Goal: Task Accomplishment & Management: Manage account settings

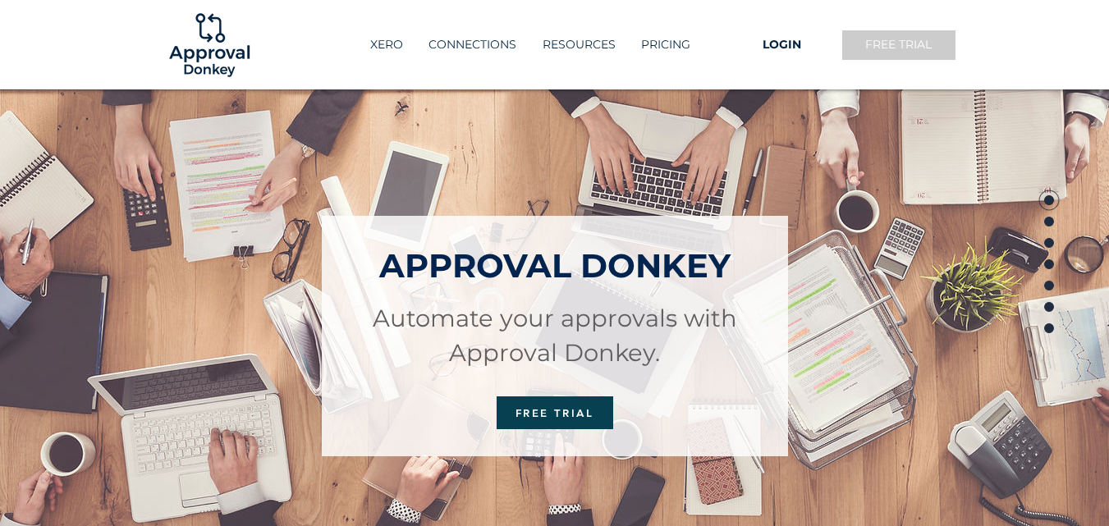
click at [894, 53] on link "FREE TRIAL" at bounding box center [899, 45] width 117 height 33
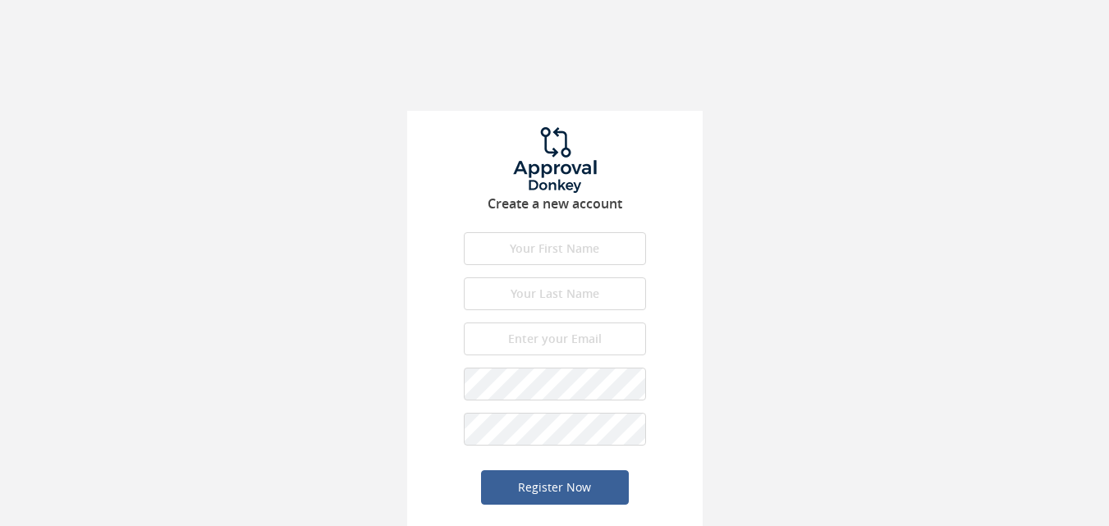
click at [626, 250] on input "text" at bounding box center [555, 248] width 182 height 33
type input "Hassan"
type input "Raza"
click at [556, 333] on input "Hassanraza6265@outlook.com" at bounding box center [555, 339] width 182 height 33
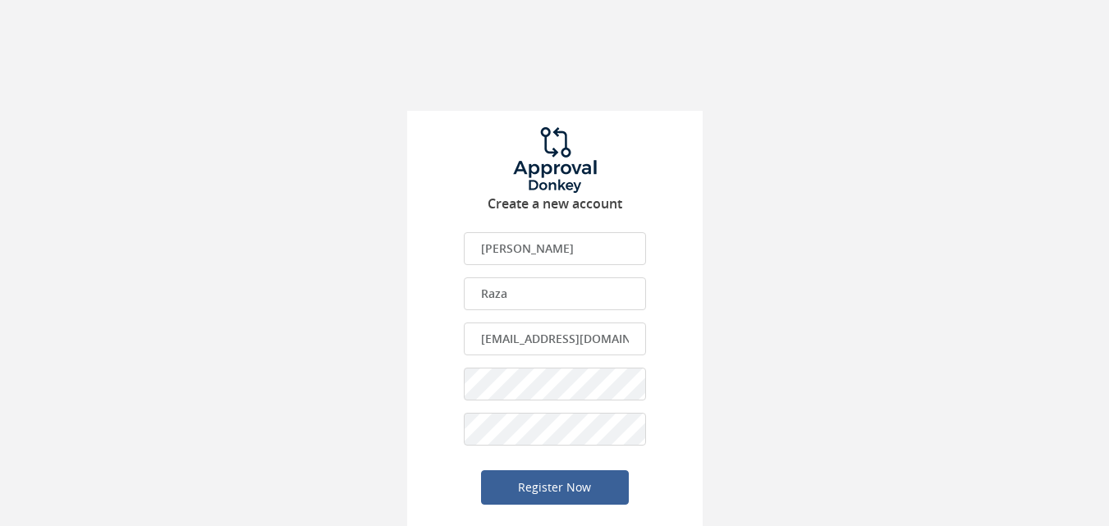
click at [556, 333] on input "Hassanraza6265@outlook.com" at bounding box center [555, 339] width 182 height 33
paste input "xafojiv893@etenx"
type input "[EMAIL_ADDRESS][DOMAIN_NAME]"
click at [481, 470] on button "Register Now" at bounding box center [555, 487] width 148 height 34
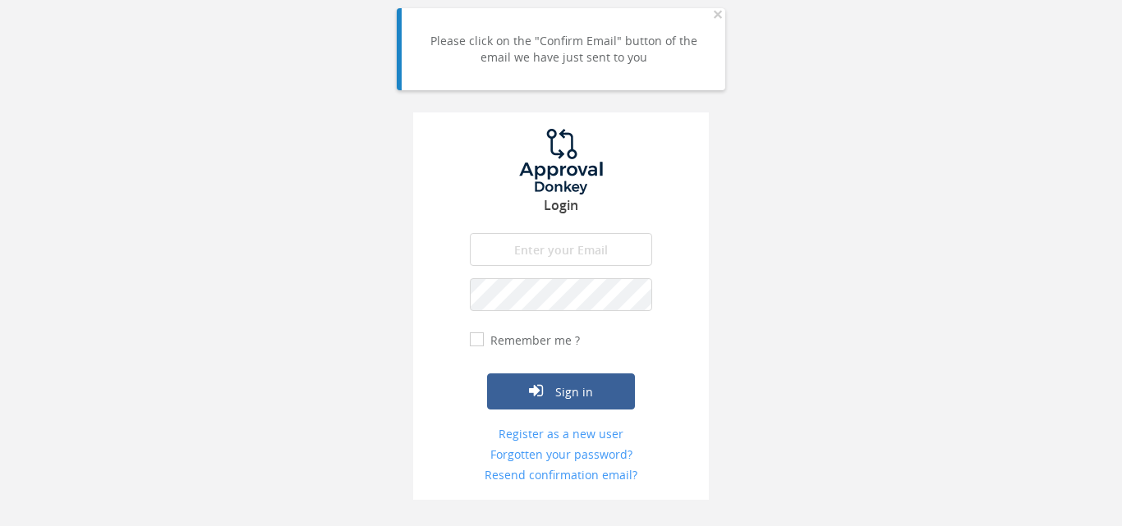
type input "[EMAIL_ADDRESS][DOMAIN_NAME]"
click at [478, 342] on input "Remember me ?" at bounding box center [475, 340] width 11 height 11
checkbox input "true"
click at [587, 406] on button "Sign in" at bounding box center [561, 392] width 148 height 36
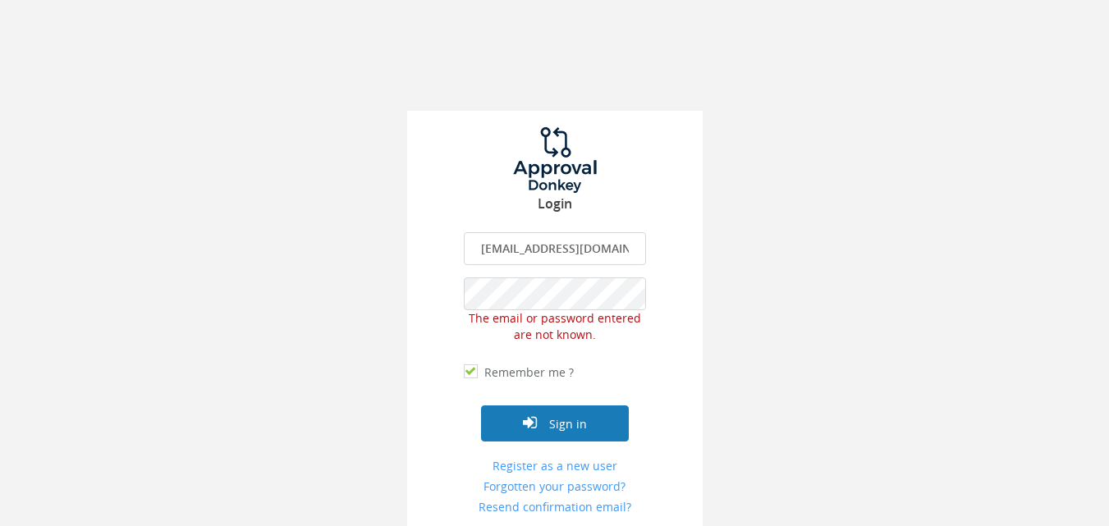
click at [546, 420] on button "Sign in" at bounding box center [555, 424] width 148 height 36
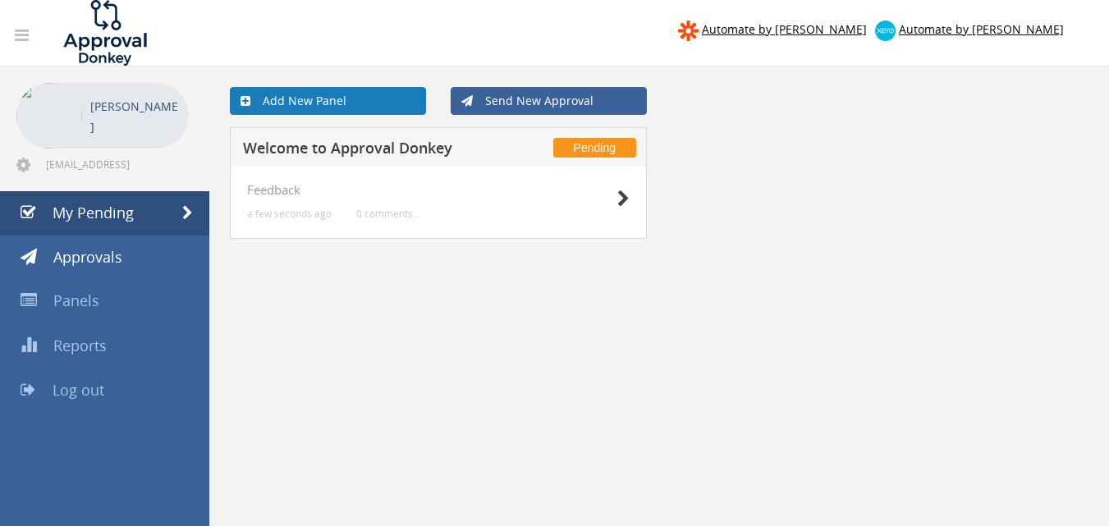
click at [337, 108] on link "Add New Panel" at bounding box center [328, 101] width 196 height 28
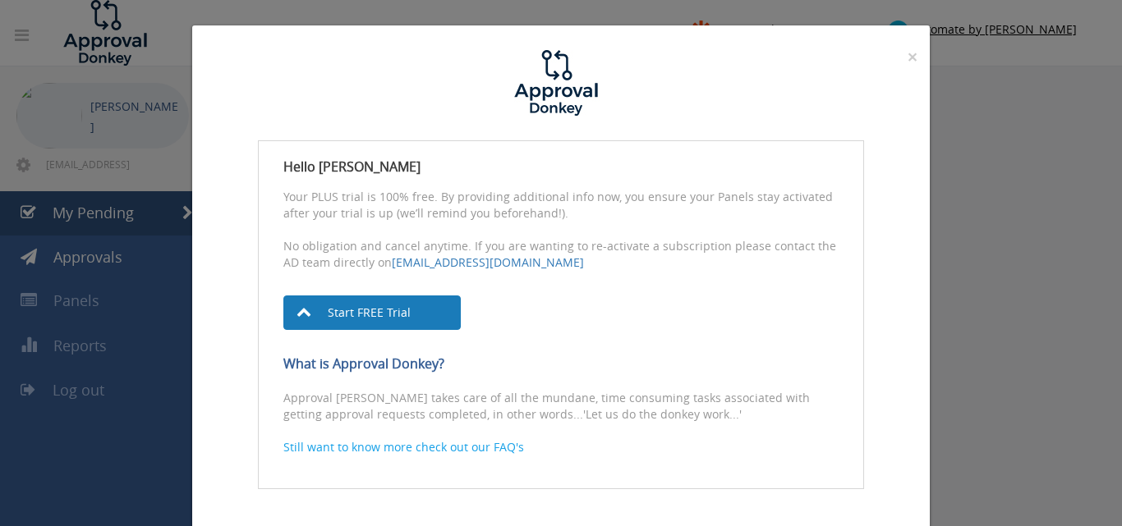
click at [350, 308] on link "Start FREE Trial" at bounding box center [371, 313] width 177 height 34
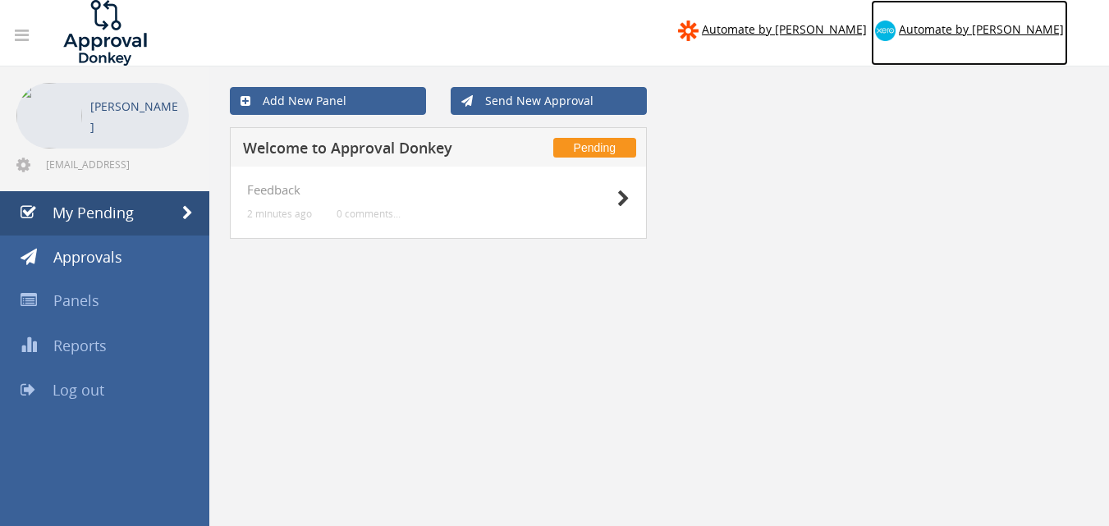
click at [972, 33] on span "Automate by [PERSON_NAME]" at bounding box center [981, 29] width 165 height 16
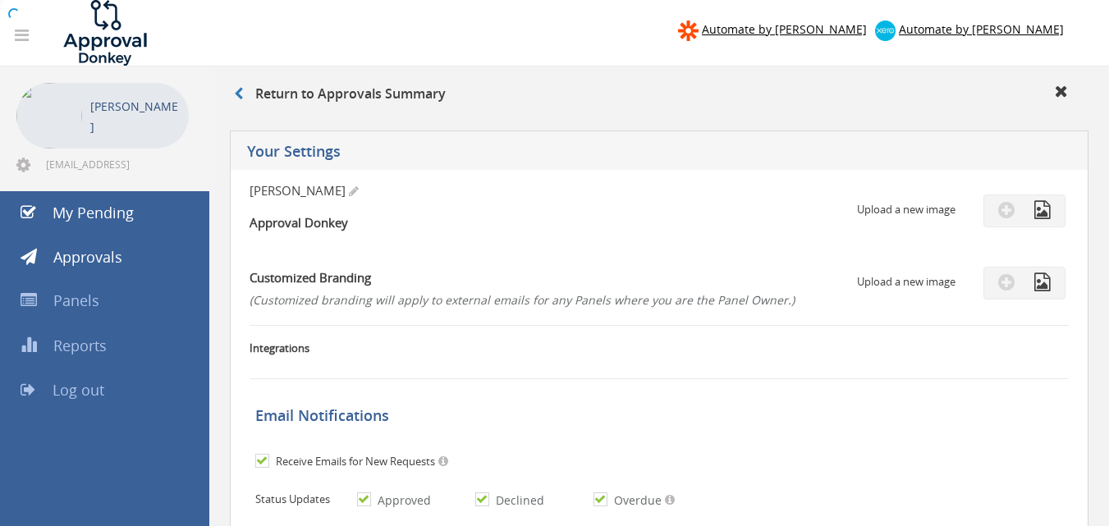
checkbox input "true"
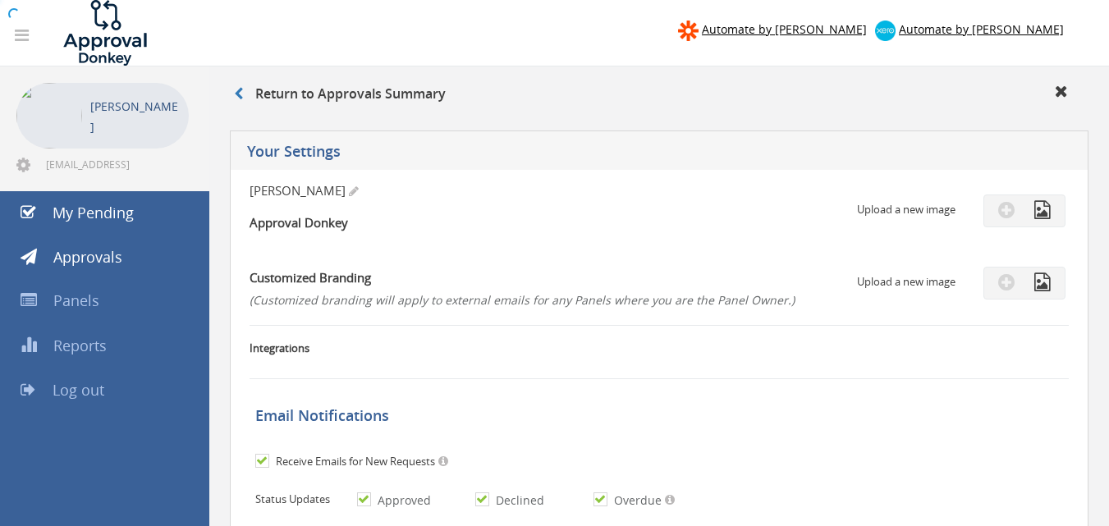
checkbox input "true"
select select "number:1"
checkbox input "true"
type input "[DATE]"
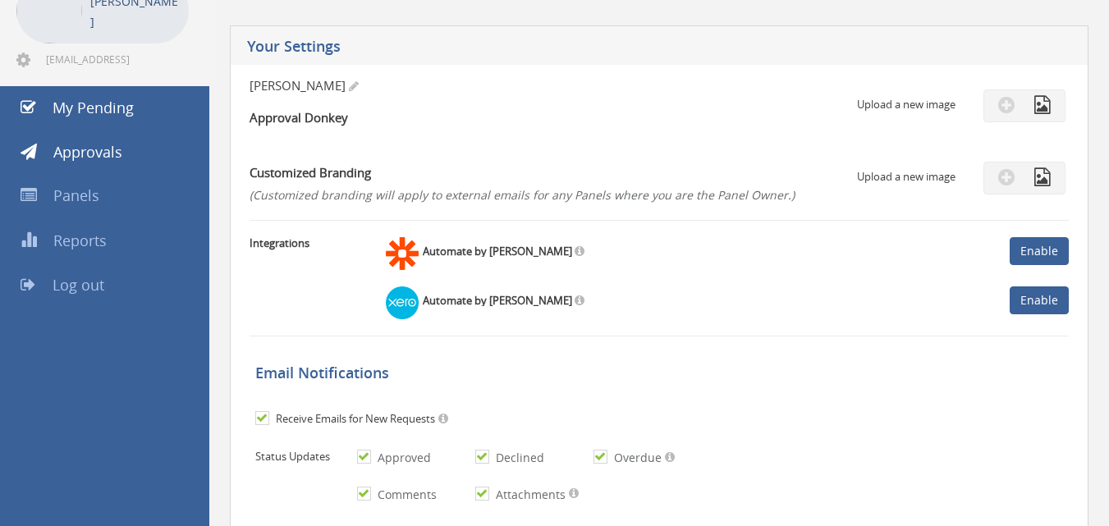
scroll to position [106, 0]
click at [1027, 295] on link "Enable" at bounding box center [1039, 300] width 59 height 28
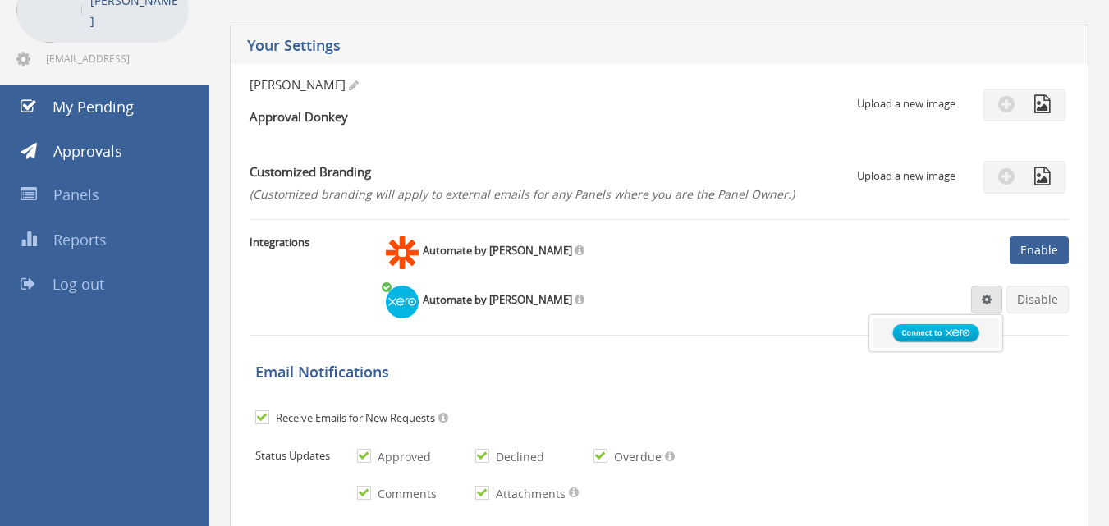
click at [921, 335] on img at bounding box center [936, 333] width 94 height 25
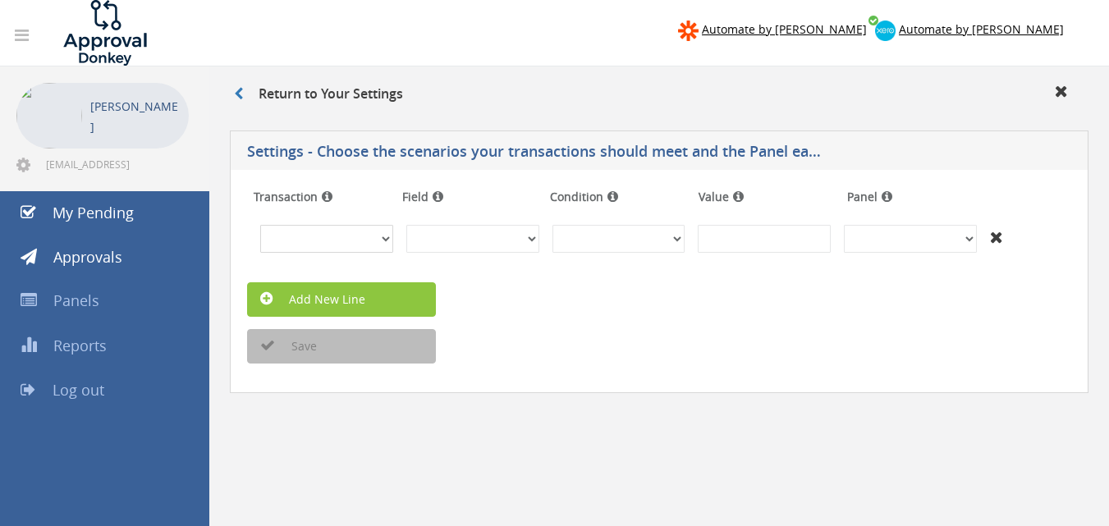
click at [360, 231] on select "Invoices Bills Credit Notes Purchase Orders" at bounding box center [326, 239] width 133 height 28
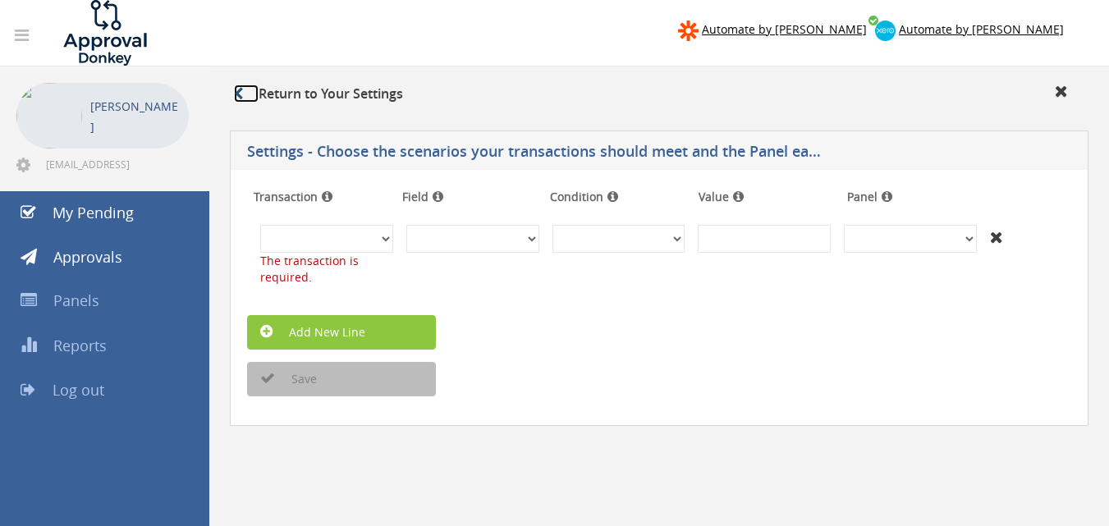
click at [236, 93] on icon at bounding box center [238, 93] width 9 height 13
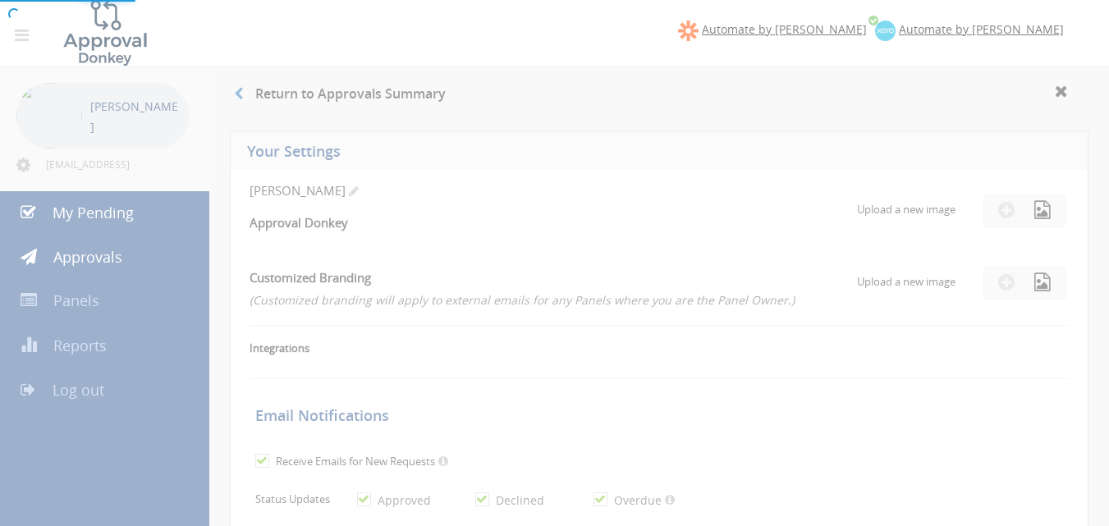
checkbox input "true"
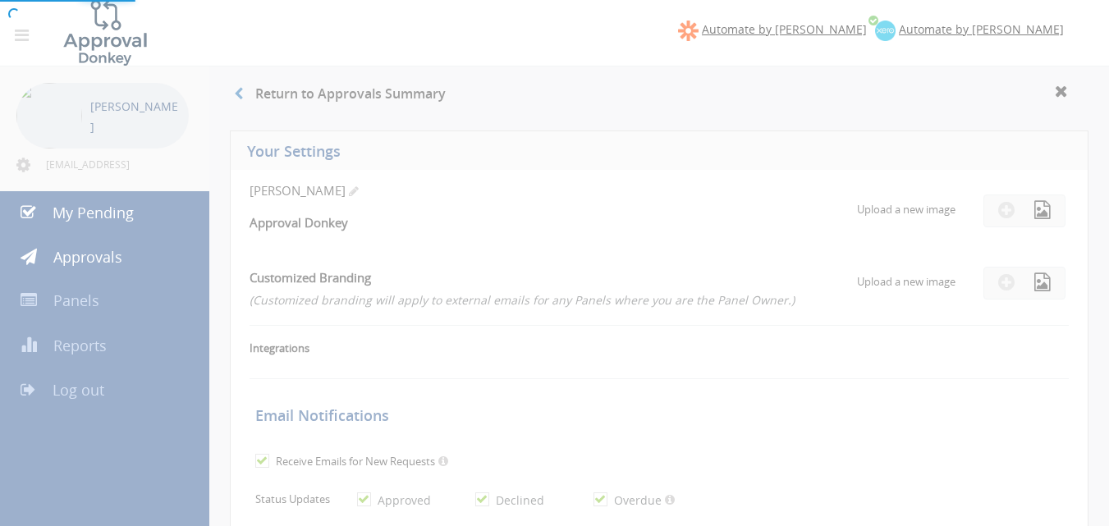
checkbox input "true"
select select "number:1"
checkbox input "true"
type input "[DATE]"
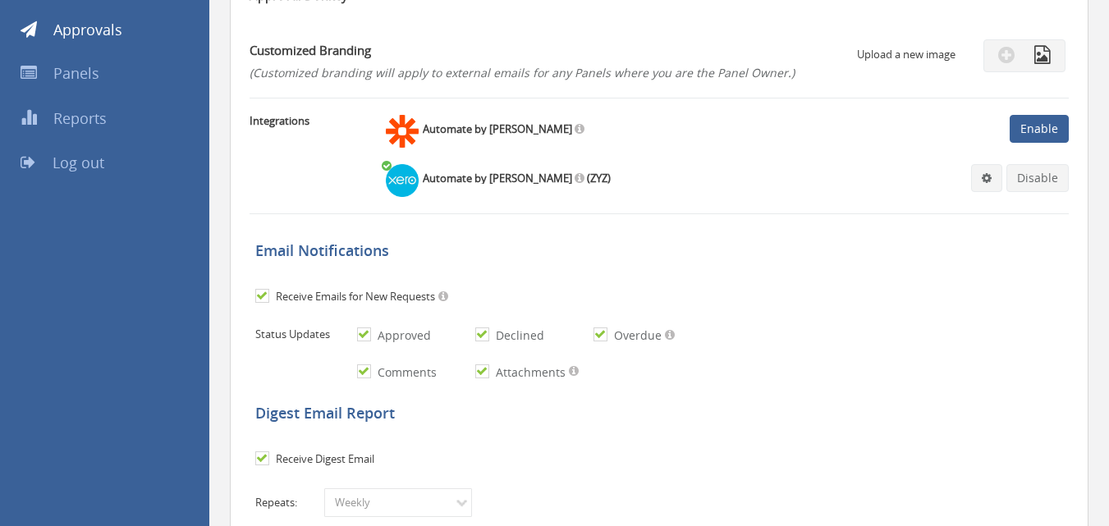
scroll to position [228, 0]
click at [985, 185] on link at bounding box center [986, 177] width 31 height 28
click at [950, 207] on link "Settings" at bounding box center [936, 208] width 125 height 25
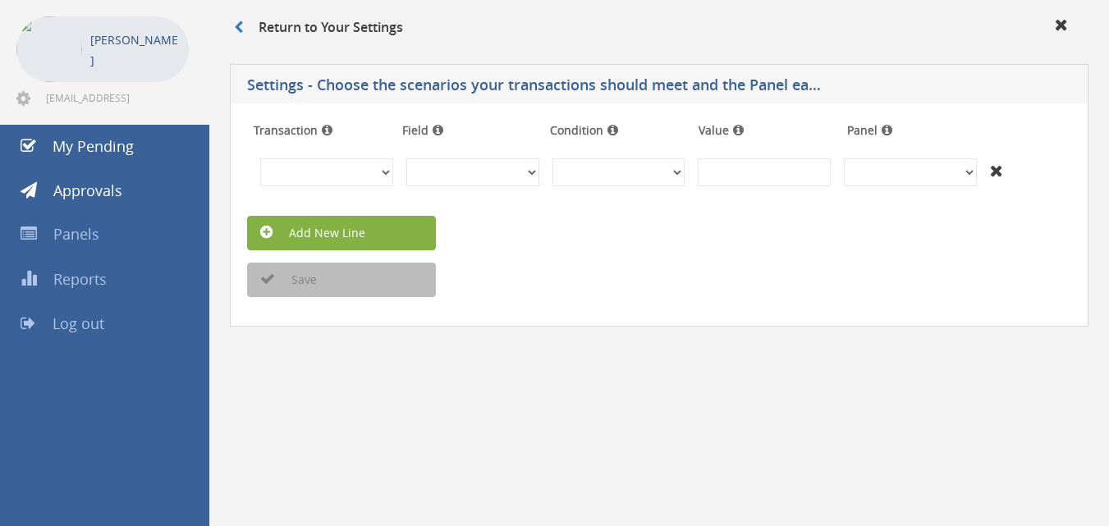
click at [372, 226] on link "Add New Line" at bounding box center [341, 233] width 189 height 34
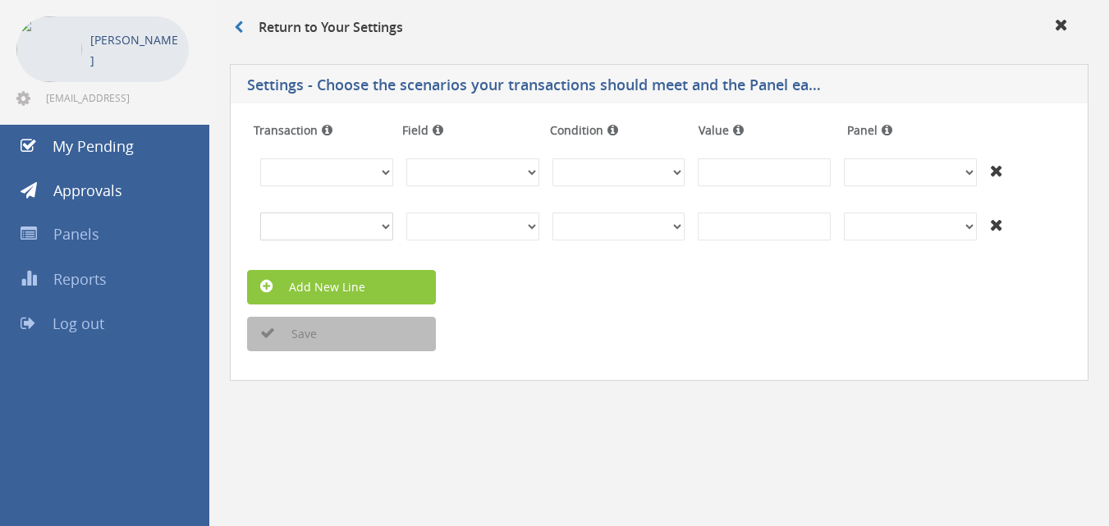
click at [390, 222] on select "Invoices Bills Credit Notes Purchase Orders" at bounding box center [326, 227] width 133 height 28
click at [650, 356] on div "Transaction Field Condition Value Panel Invoices Bills Credit Notes Purchase Or…" at bounding box center [659, 242] width 859 height 278
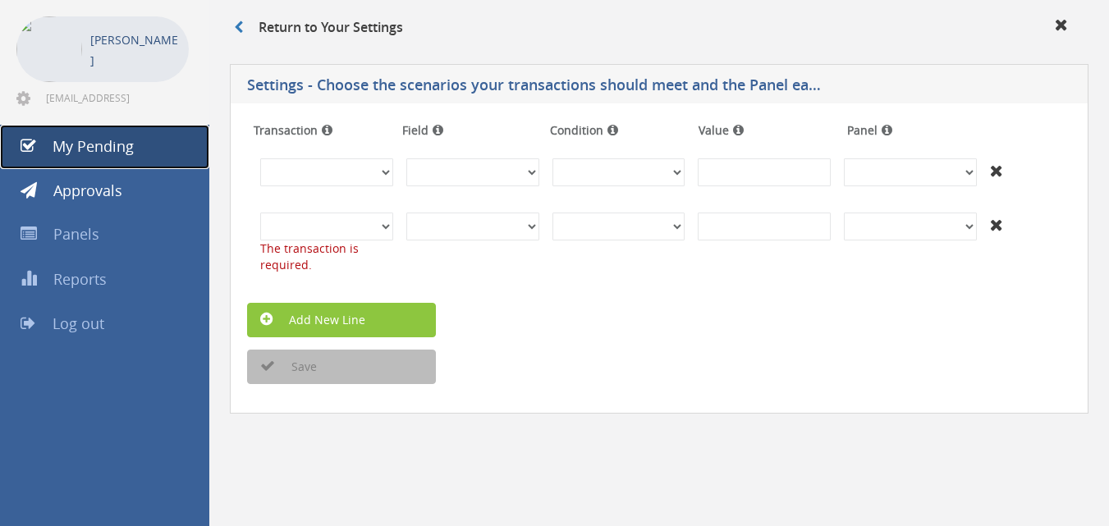
click at [93, 144] on span "My Pending" at bounding box center [93, 146] width 81 height 20
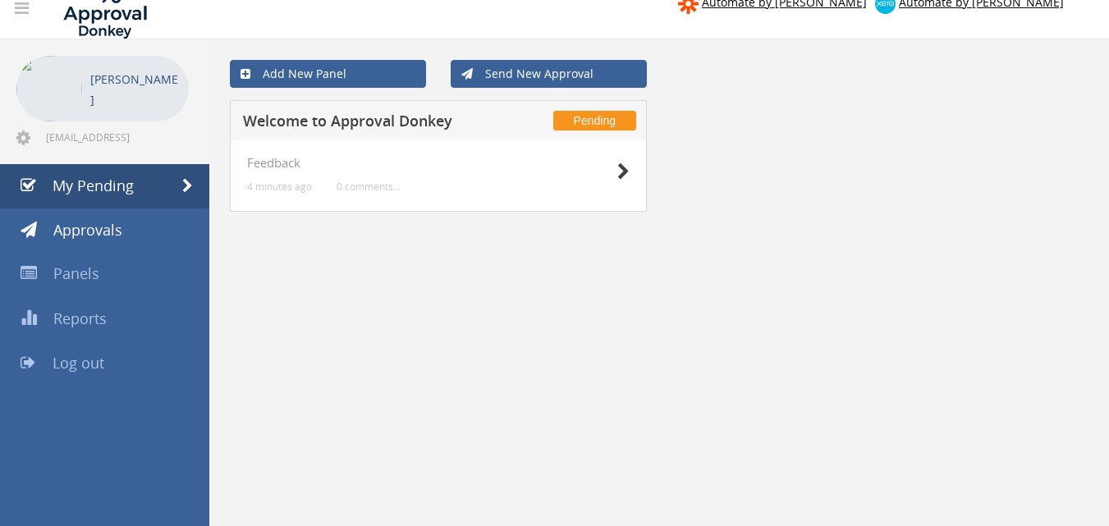
scroll to position [25, 0]
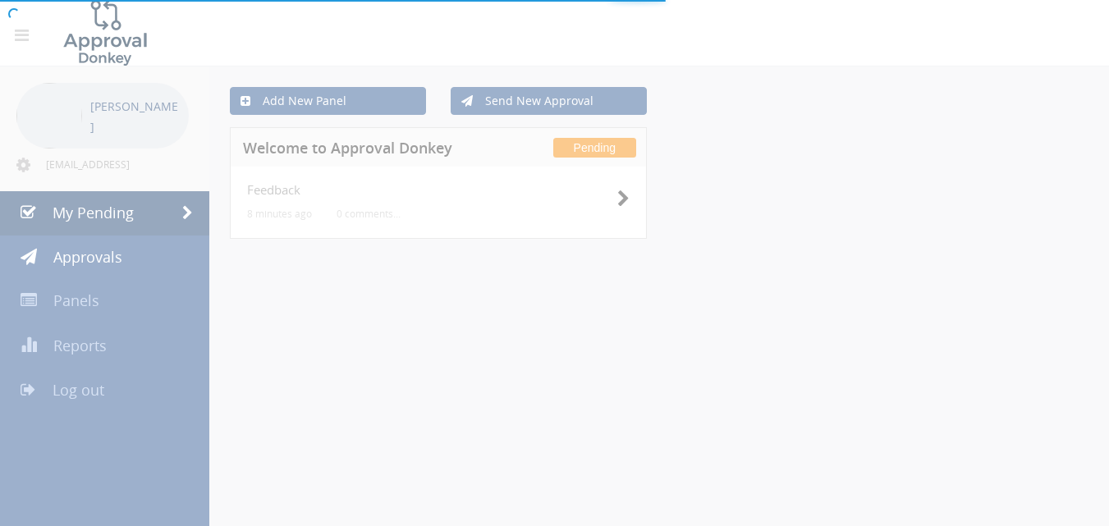
scroll to position [25, 0]
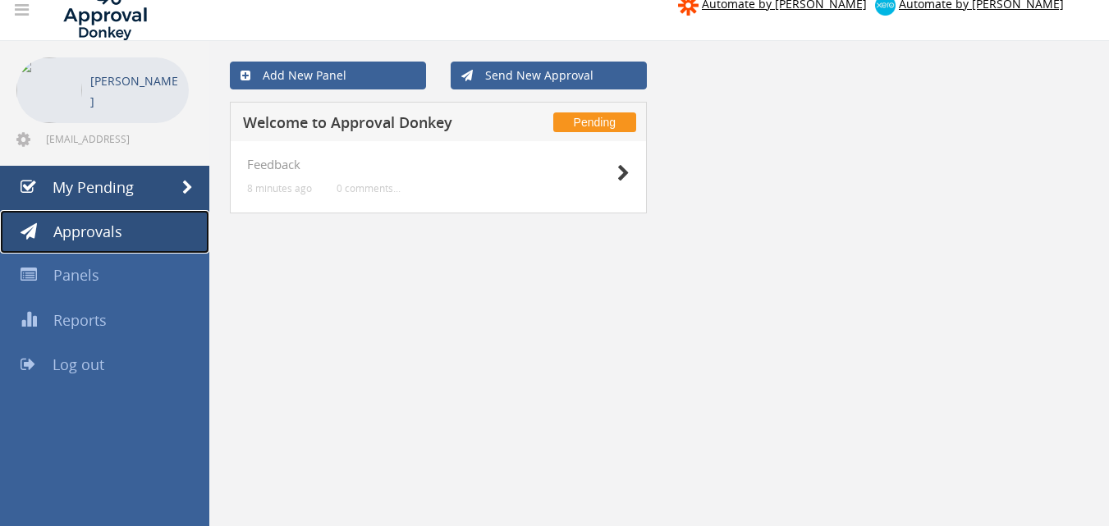
click at [117, 223] on span "Approvals" at bounding box center [87, 232] width 69 height 20
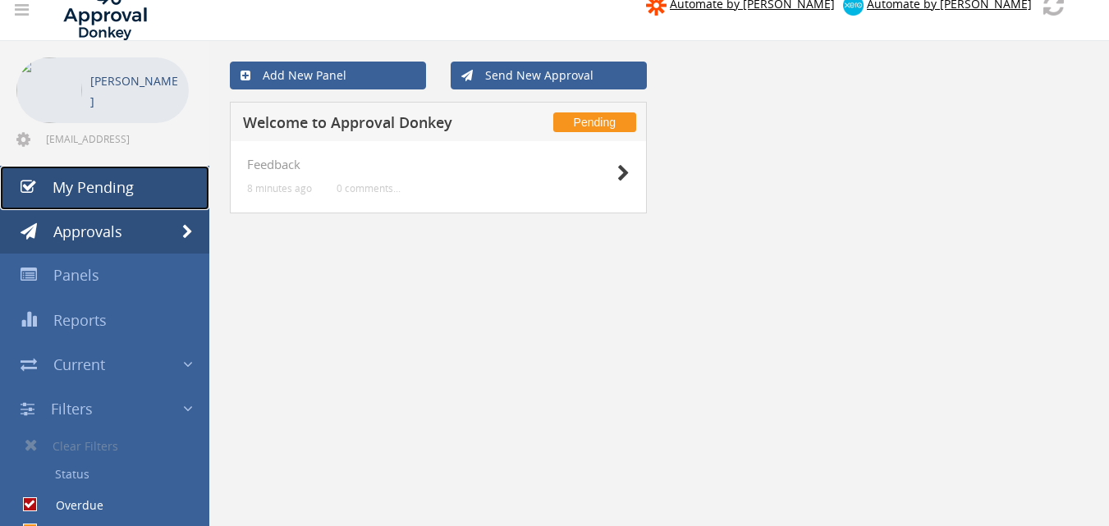
click at [164, 188] on link "My Pending" at bounding box center [104, 188] width 209 height 44
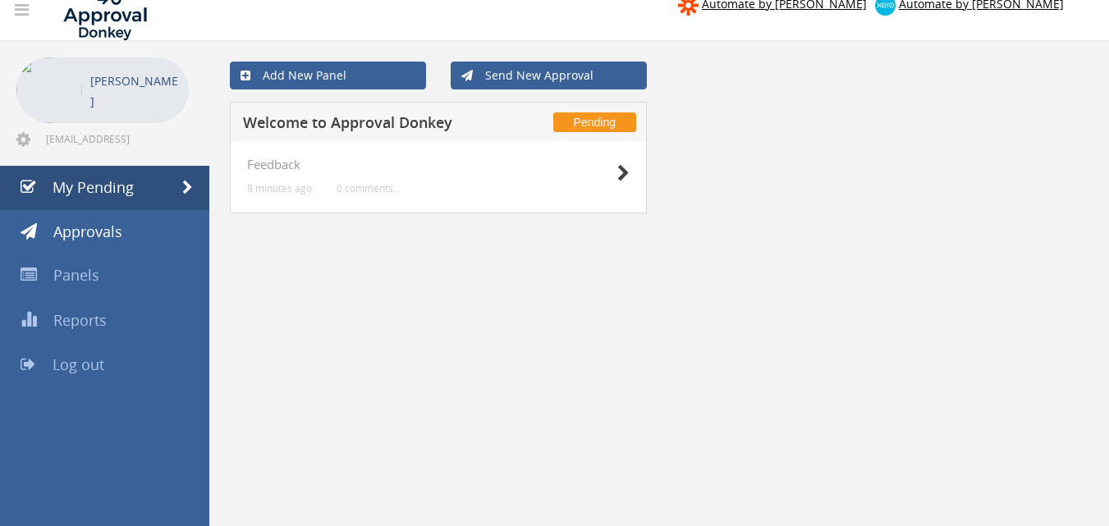
click at [366, 136] on div "Pending Welcome to Approval Donkey" at bounding box center [438, 121] width 417 height 39
click at [380, 128] on h5 "Welcome to Approval Donkey" at bounding box center [379, 125] width 273 height 21
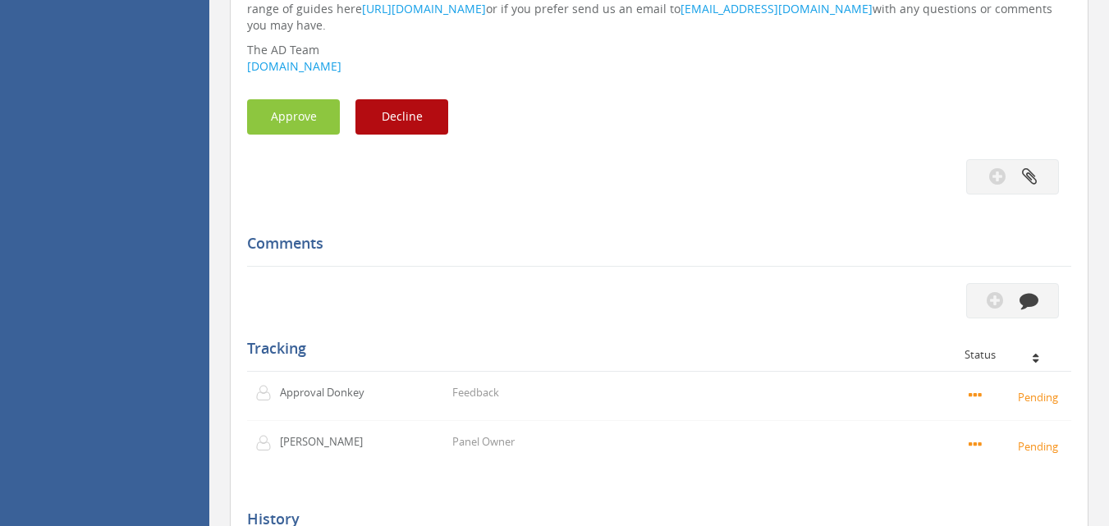
scroll to position [684, 0]
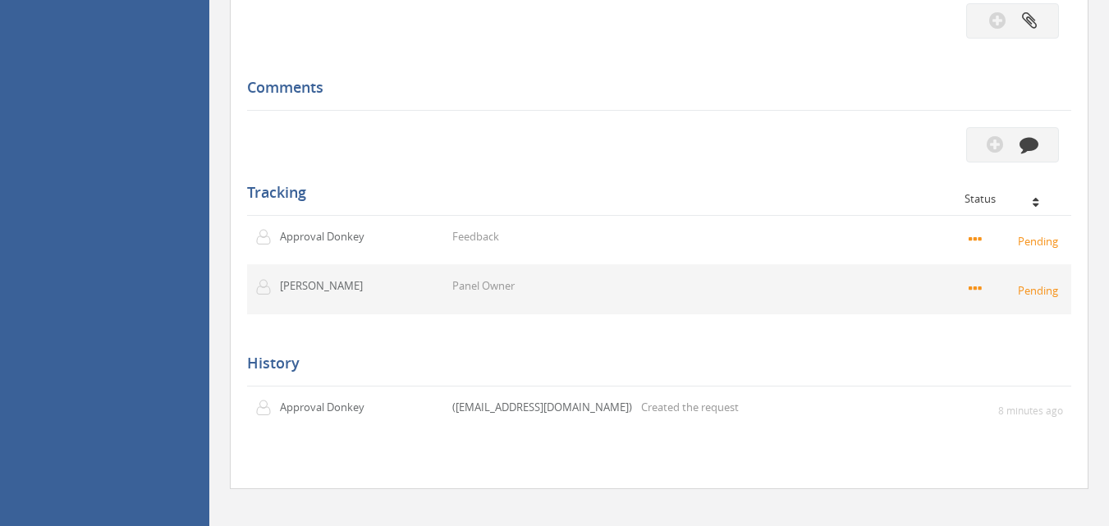
click at [454, 278] on p "Panel Owner" at bounding box center [483, 286] width 62 height 16
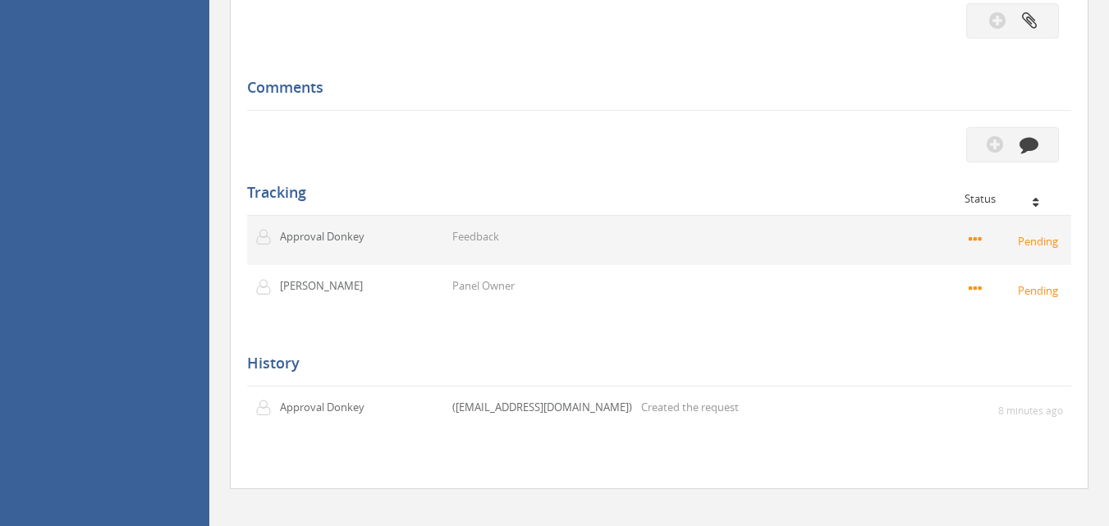
click at [468, 229] on p "Feedback" at bounding box center [475, 237] width 47 height 16
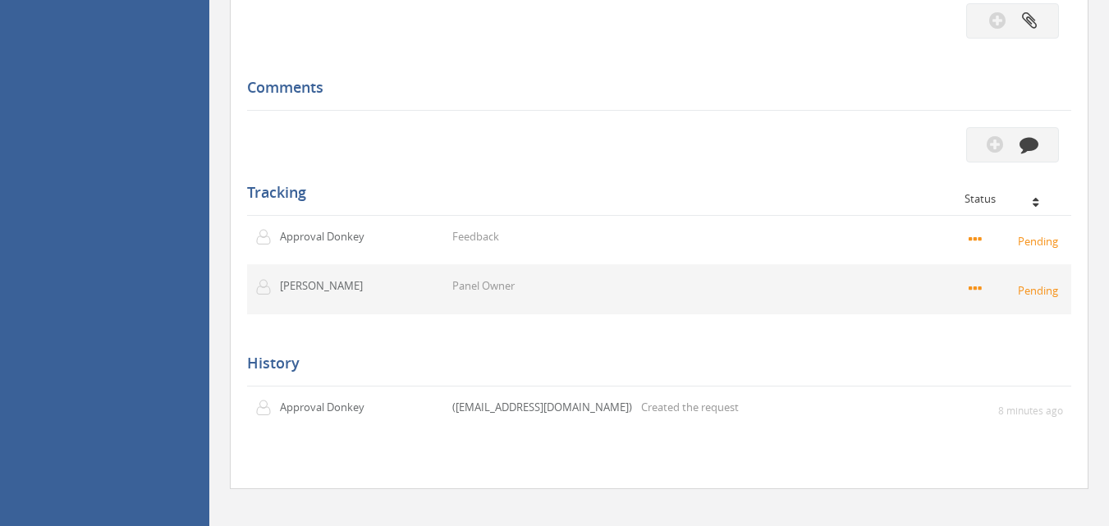
click at [480, 278] on p "Panel Owner" at bounding box center [483, 286] width 62 height 16
click at [357, 278] on p "[PERSON_NAME]" at bounding box center [327, 286] width 94 height 16
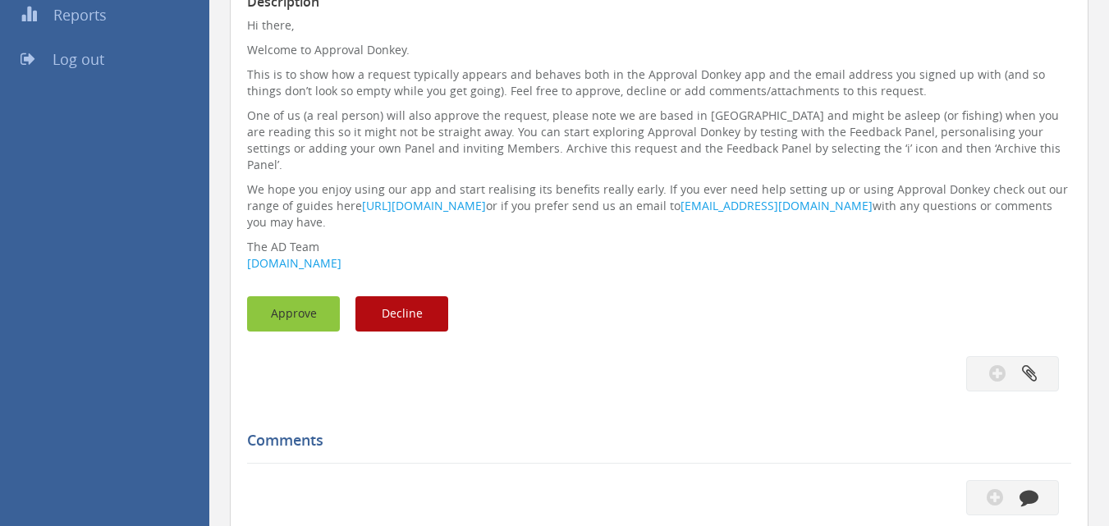
scroll to position [330, 0]
click at [311, 297] on button "Approve" at bounding box center [293, 314] width 93 height 35
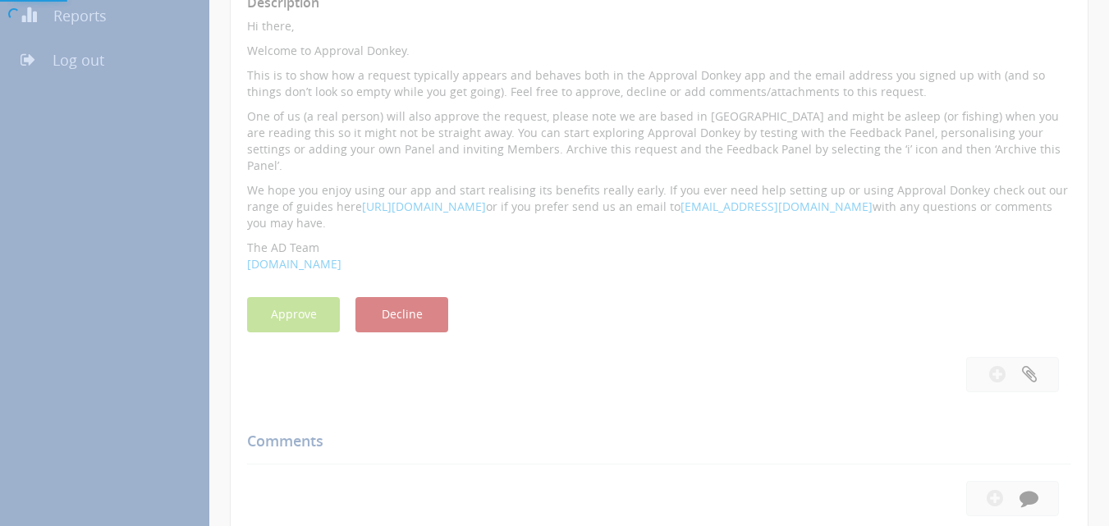
scroll to position [67, 0]
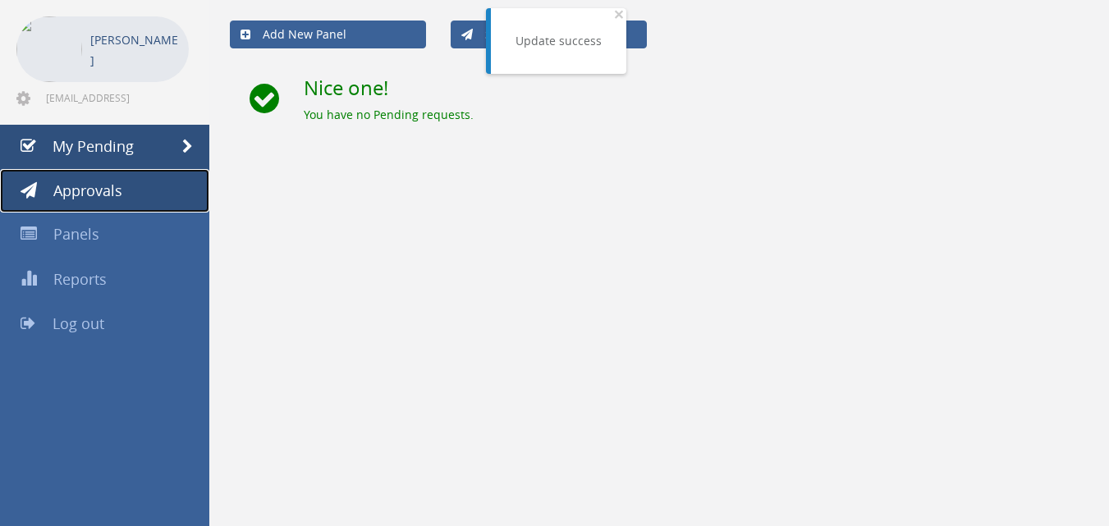
click at [195, 202] on link "Approvals" at bounding box center [104, 191] width 209 height 44
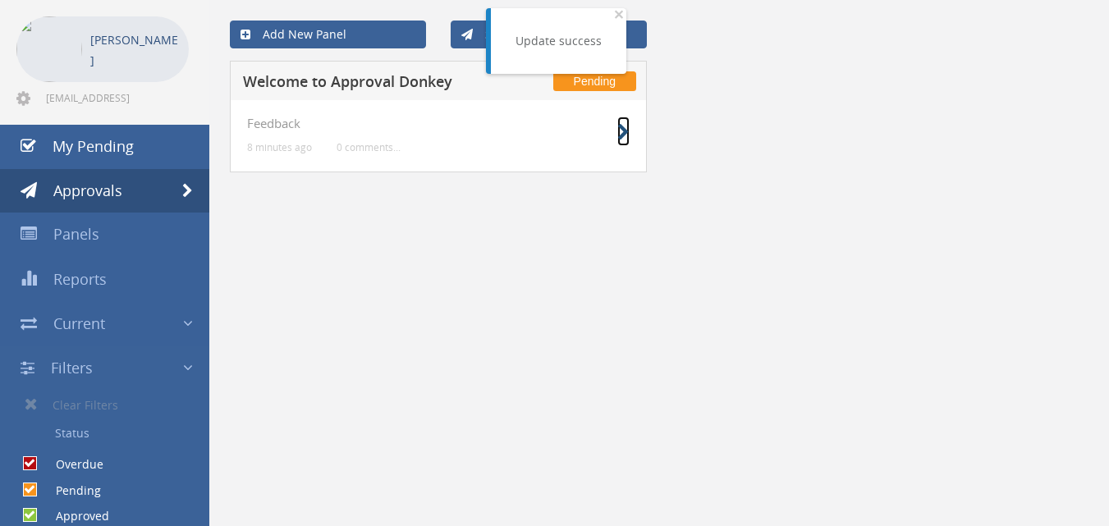
click at [618, 132] on icon at bounding box center [623, 132] width 12 height 17
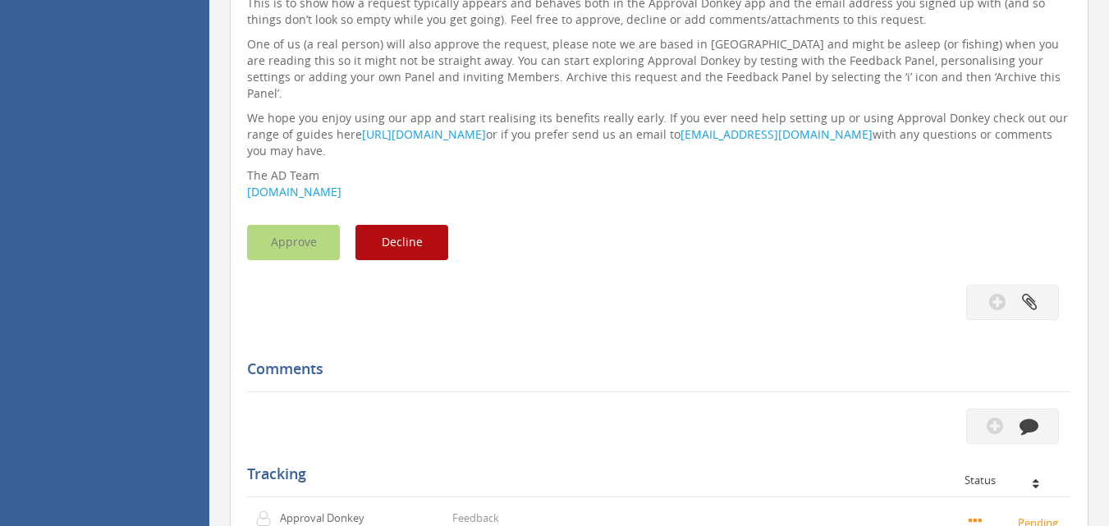
scroll to position [393, 0]
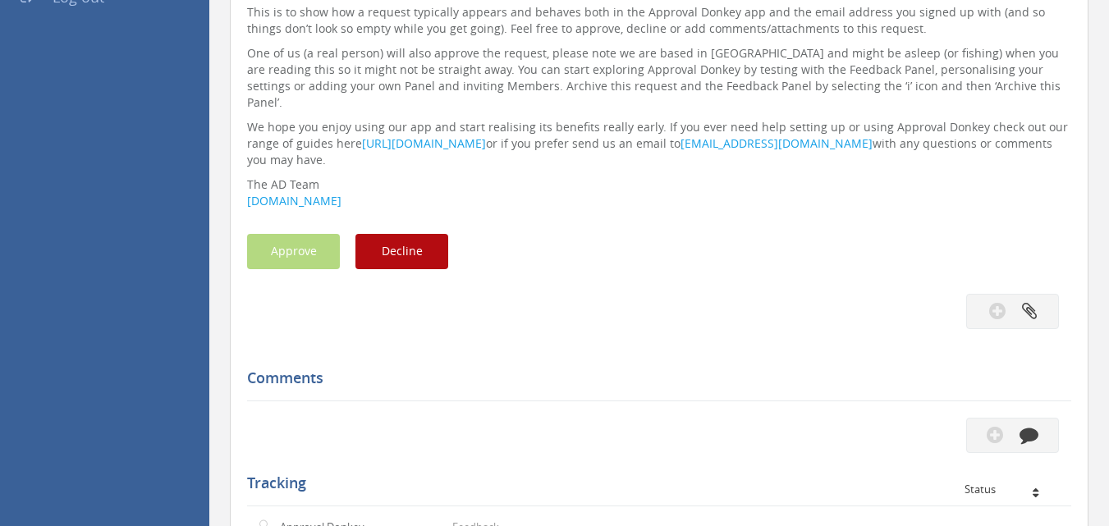
click at [319, 389] on div "Subject Welcome to Approval Donkey Description Hi there, Welcome to Approval Do…" at bounding box center [659, 330] width 824 height 965
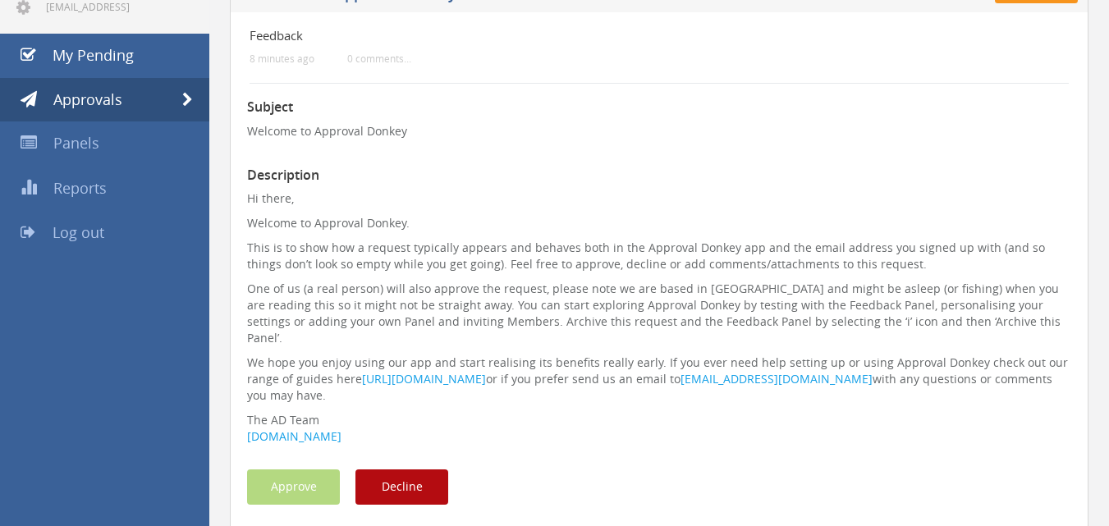
scroll to position [160, 0]
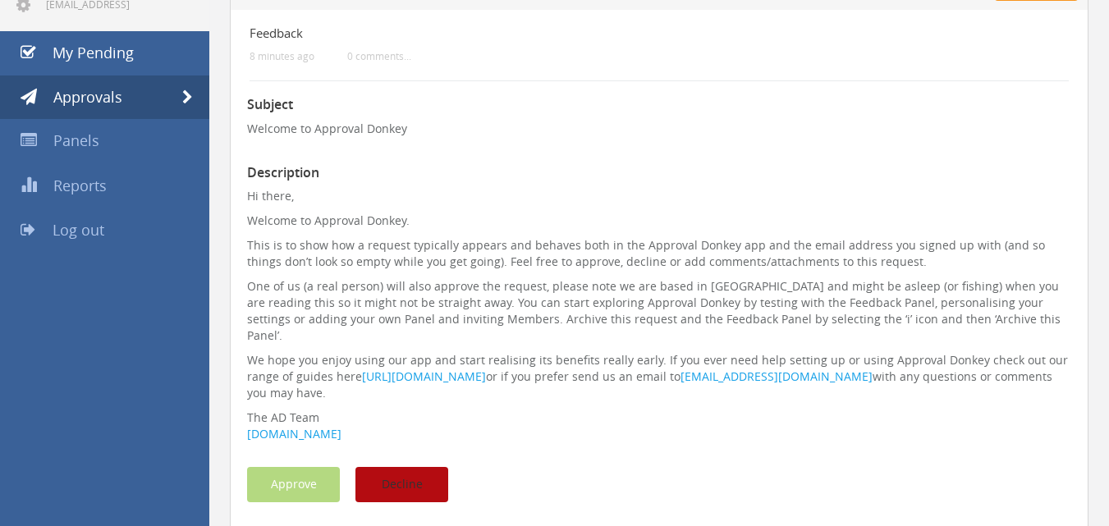
click at [437, 470] on button "Decline" at bounding box center [402, 484] width 93 height 35
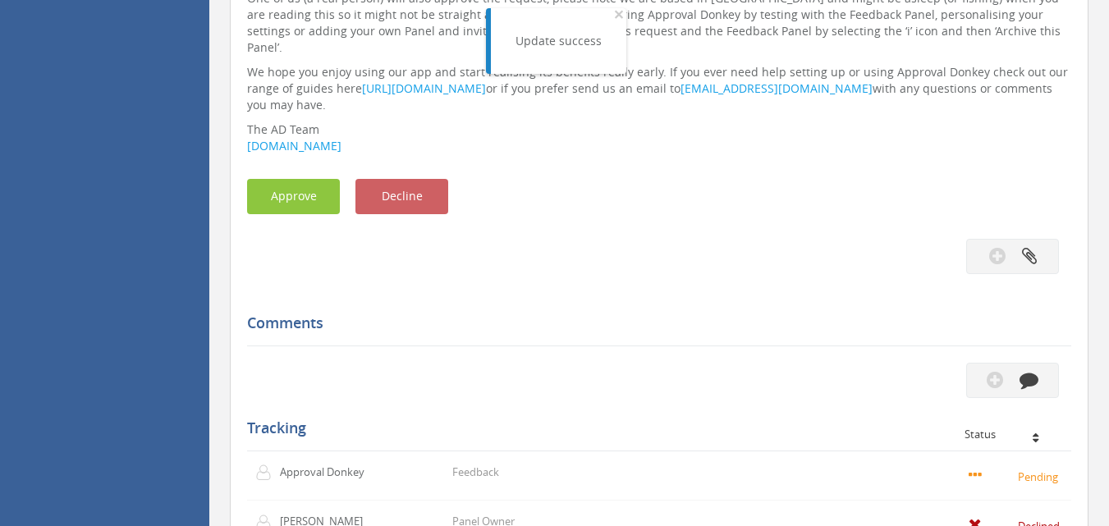
scroll to position [450, 0]
click at [302, 177] on button "Approve" at bounding box center [293, 194] width 93 height 35
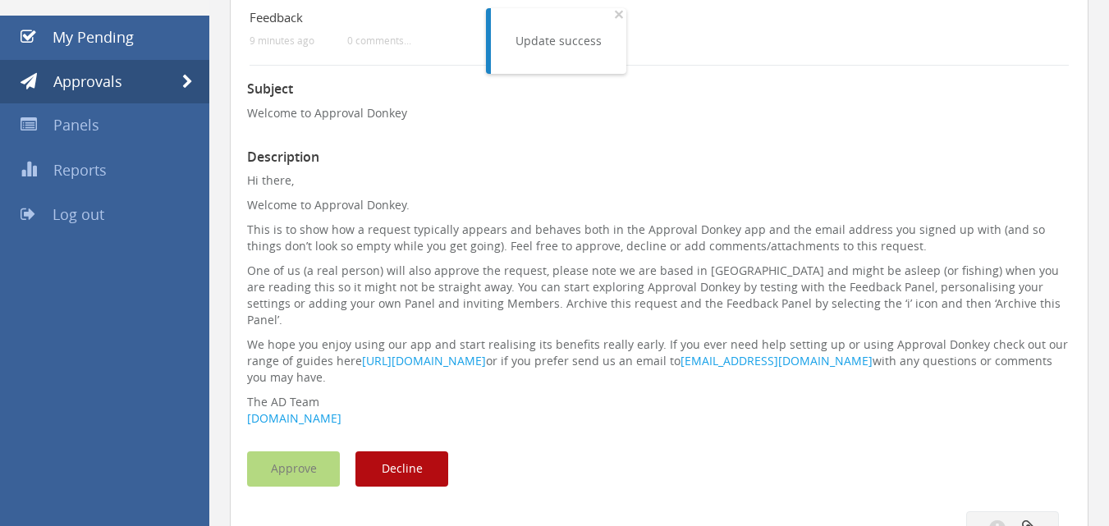
scroll to position [0, 0]
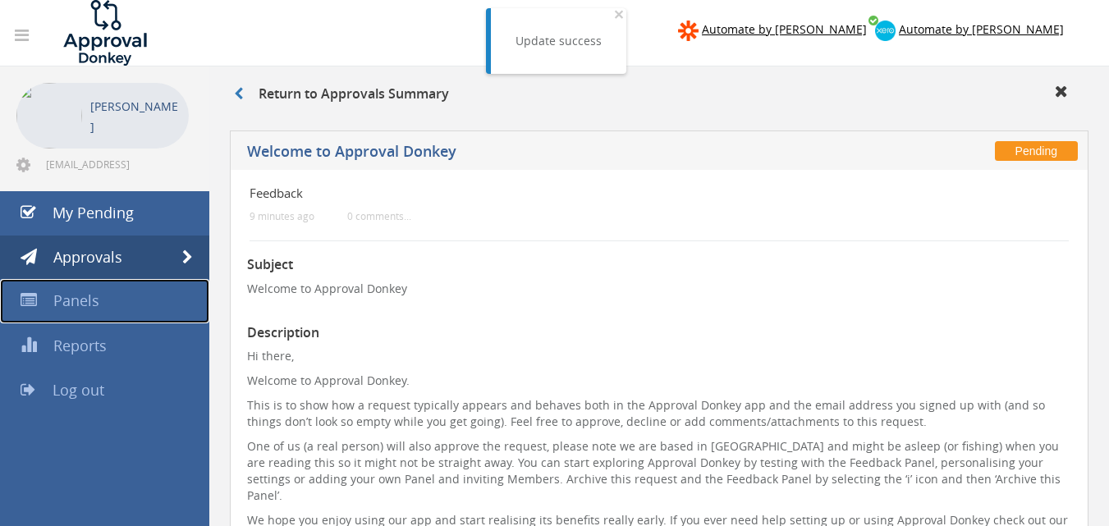
click at [103, 301] on link "Panels" at bounding box center [104, 301] width 209 height 44
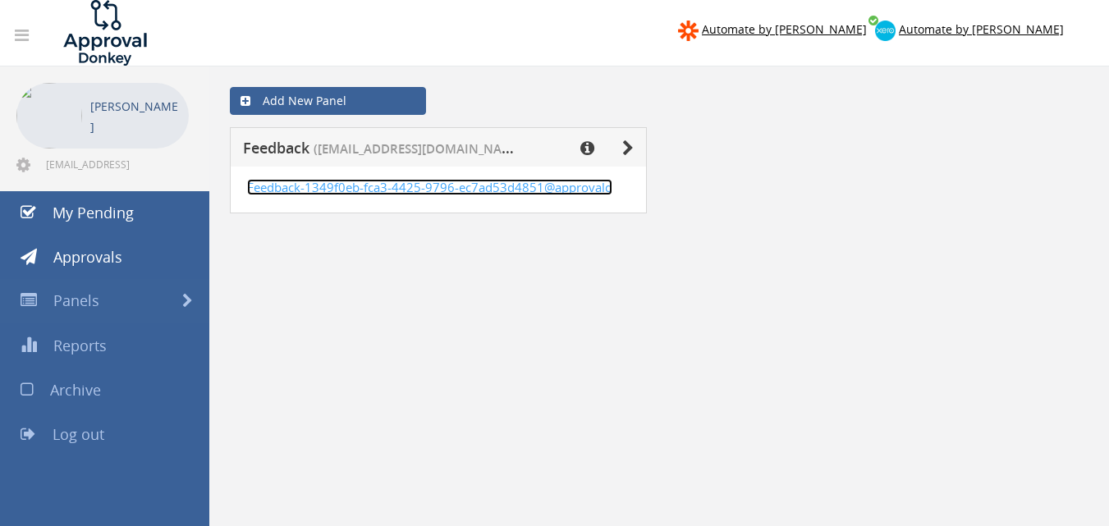
click at [571, 192] on link "Feedback-1349f0eb-fca3-4425-9796-ec7ad53d4851@approvald" at bounding box center [429, 187] width 365 height 16
click at [570, 191] on link "Feedback-1349f0eb-fca3-4425-9796-ec7ad53d4851@approvald" at bounding box center [429, 187] width 365 height 16
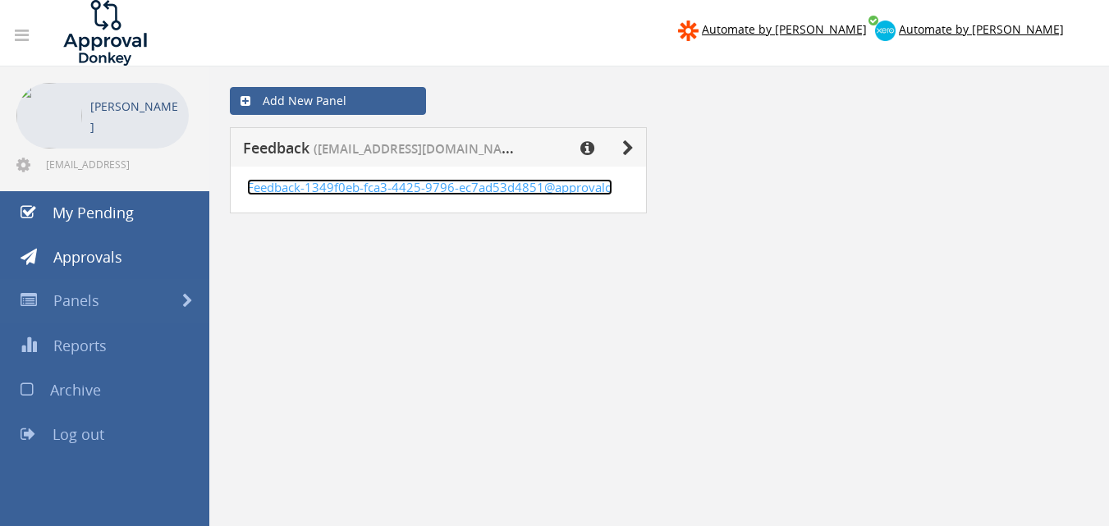
click at [570, 191] on link "Feedback-1349f0eb-fca3-4425-9796-ec7ad53d4851@approvald" at bounding box center [429, 187] width 365 height 16
click at [558, 186] on link "Feedback-1349f0eb-fca3-4425-9796-ec7ad53d4851@approvald" at bounding box center [429, 187] width 365 height 16
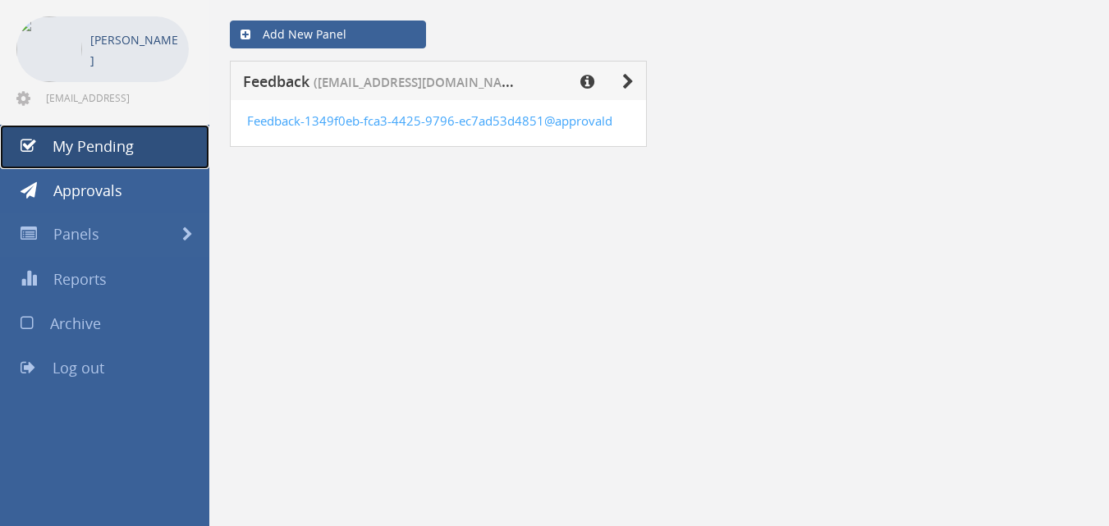
click at [166, 153] on link "My Pending" at bounding box center [104, 147] width 209 height 44
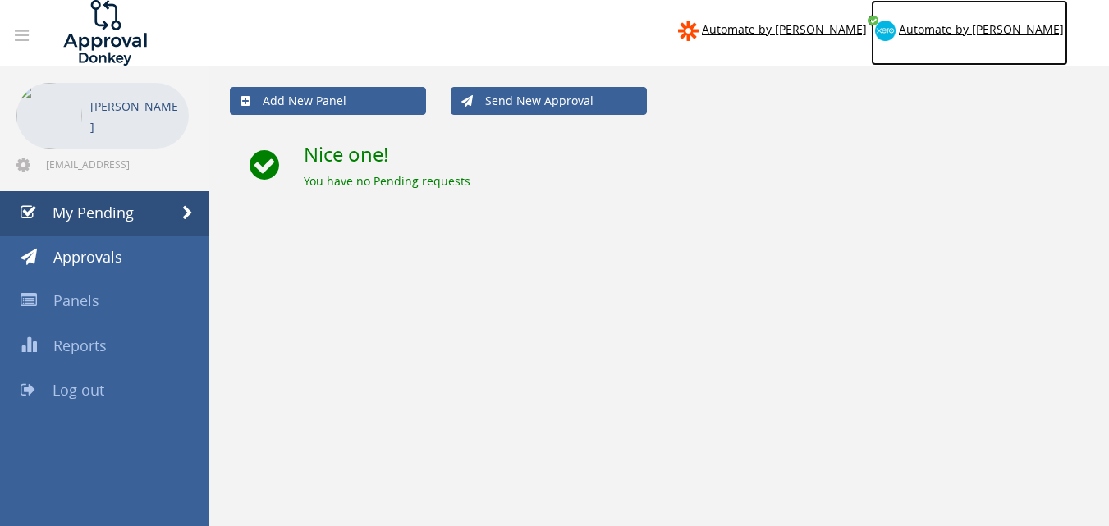
click at [1005, 26] on span "Automate by [PERSON_NAME]" at bounding box center [981, 29] width 165 height 16
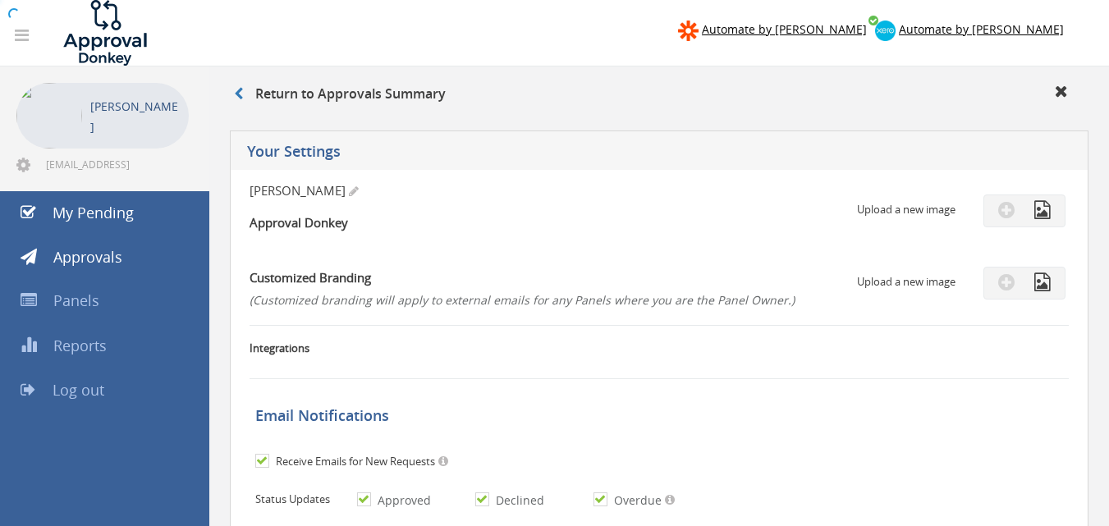
checkbox input "true"
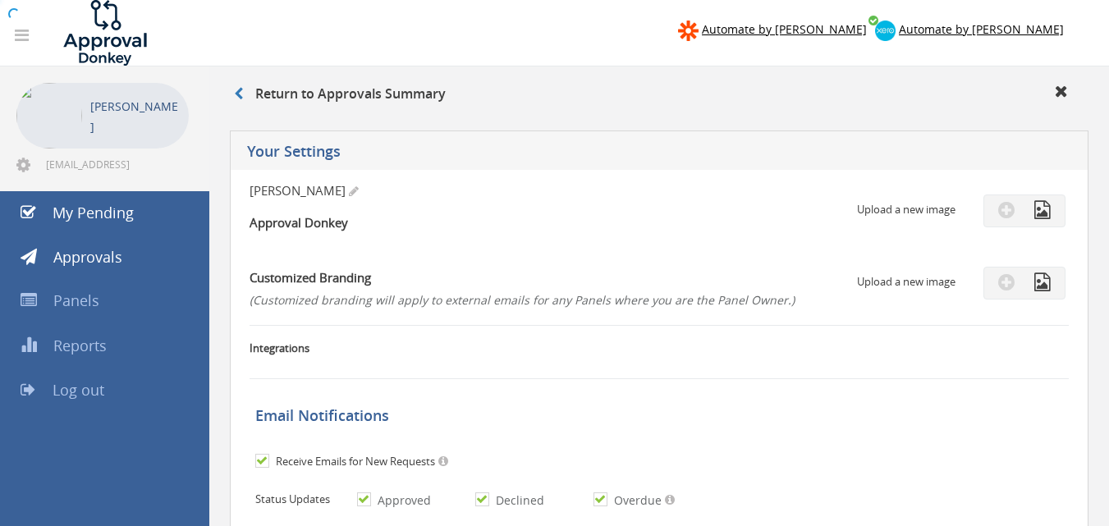
checkbox input "true"
select select "number:1"
checkbox input "true"
type input "[DATE]"
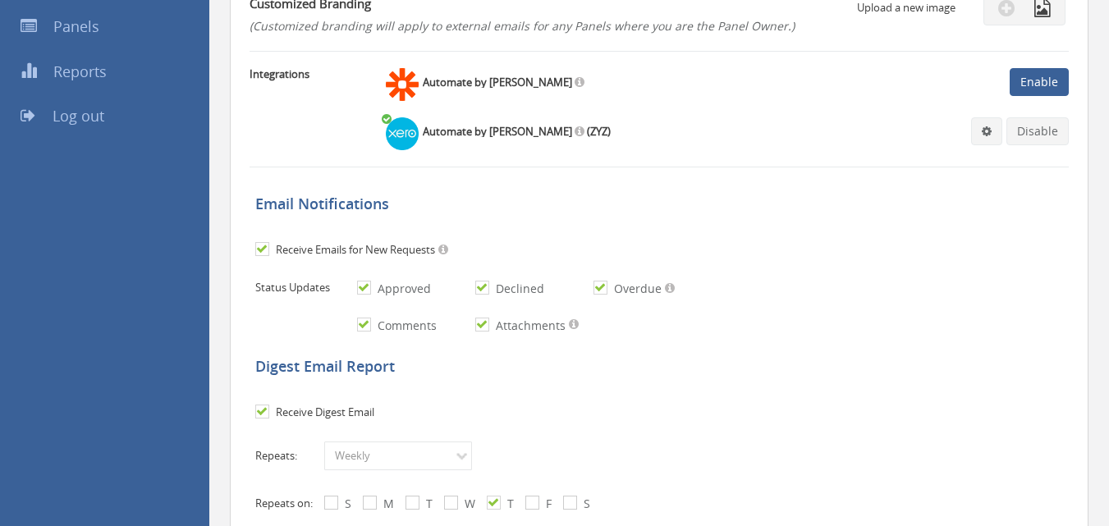
scroll to position [241, 0]
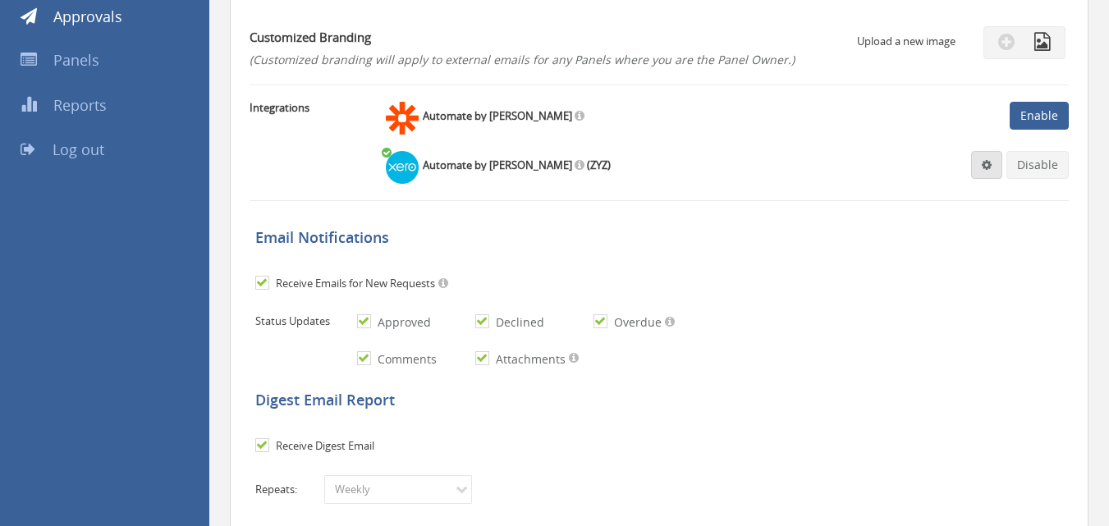
click at [998, 172] on link at bounding box center [986, 165] width 31 height 28
click at [899, 196] on link "Settings" at bounding box center [936, 196] width 125 height 25
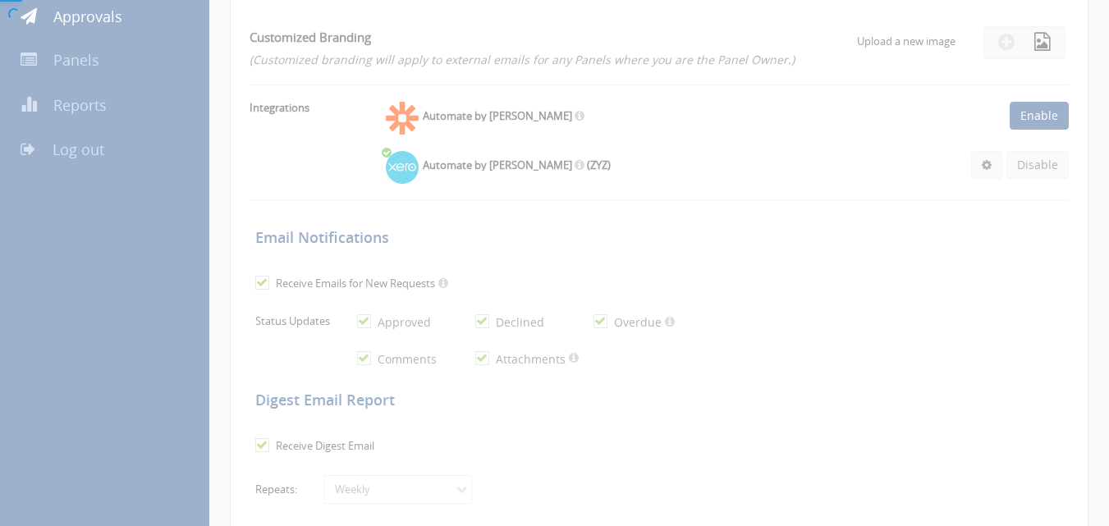
scroll to position [67, 0]
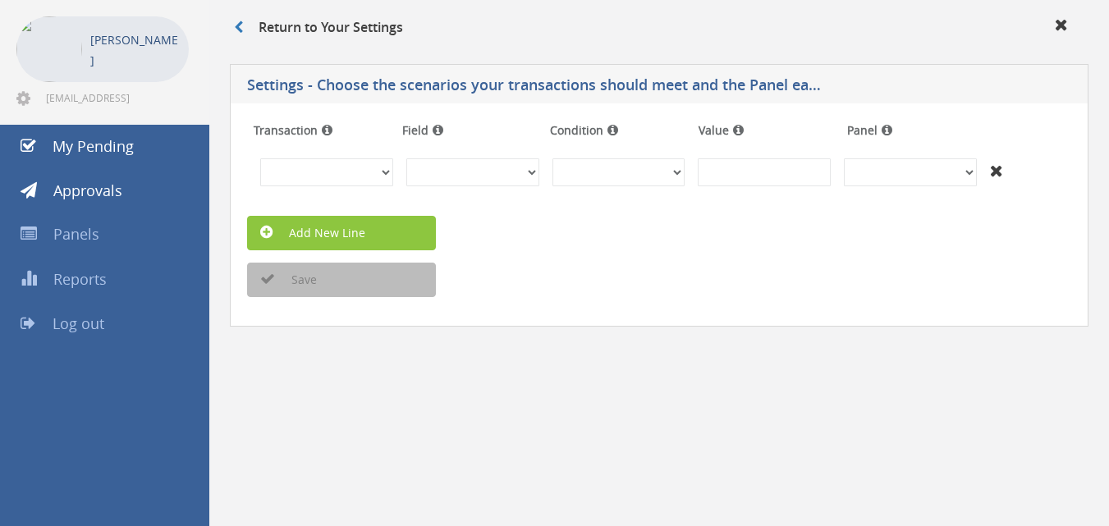
click at [813, 81] on h5 "Settings - Choose the scenarios your transactions should meet and the Panel eac…" at bounding box center [537, 87] width 580 height 21
click at [371, 180] on select "Invoices Bills Credit Notes Purchase Orders" at bounding box center [326, 172] width 133 height 28
select select "number:2"
click at [260, 158] on select "Invoices Bills Credit Notes Purchase Orders" at bounding box center [326, 172] width 133 height 28
click at [517, 173] on select "InvoiceID - (92f08561-bd65-469b-93fb-65dd1552c678) InvoiceNumber - (null) Conta…" at bounding box center [472, 172] width 133 height 28
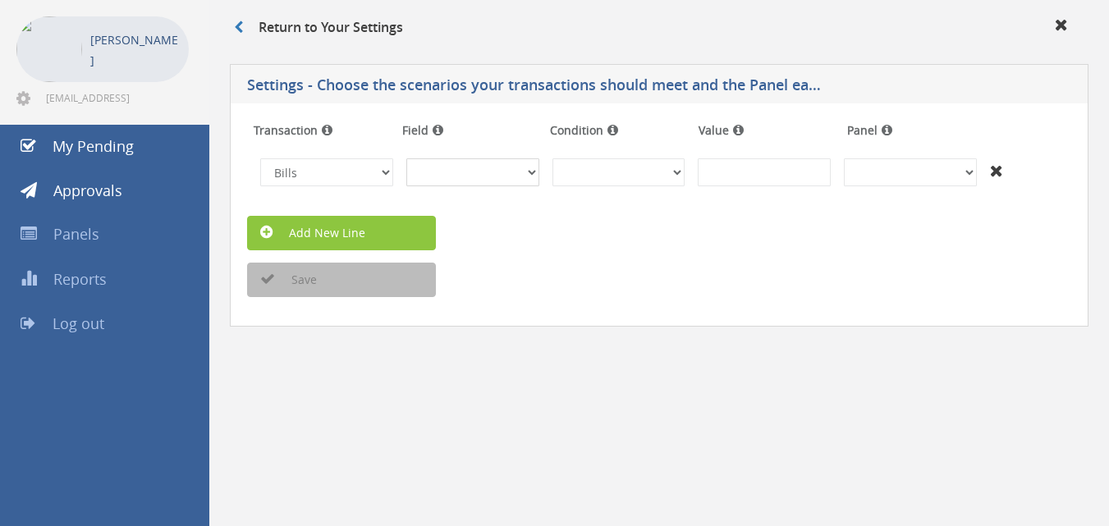
select select "number:86"
click at [406, 158] on select "InvoiceID - (92f08561-bd65-469b-93fb-65dd1552c678) InvoiceNumber - (null) Conta…" at bounding box center [472, 172] width 133 height 28
click at [650, 182] on select "(Text) Contains (Text) Does not contain (Text) Exactly matches (Text) Does not …" at bounding box center [619, 172] width 133 height 28
click at [671, 172] on select "(Text) Contains (Text) Does not contain (Text) Exactly matches (Text) Does not …" at bounding box center [619, 172] width 133 height 28
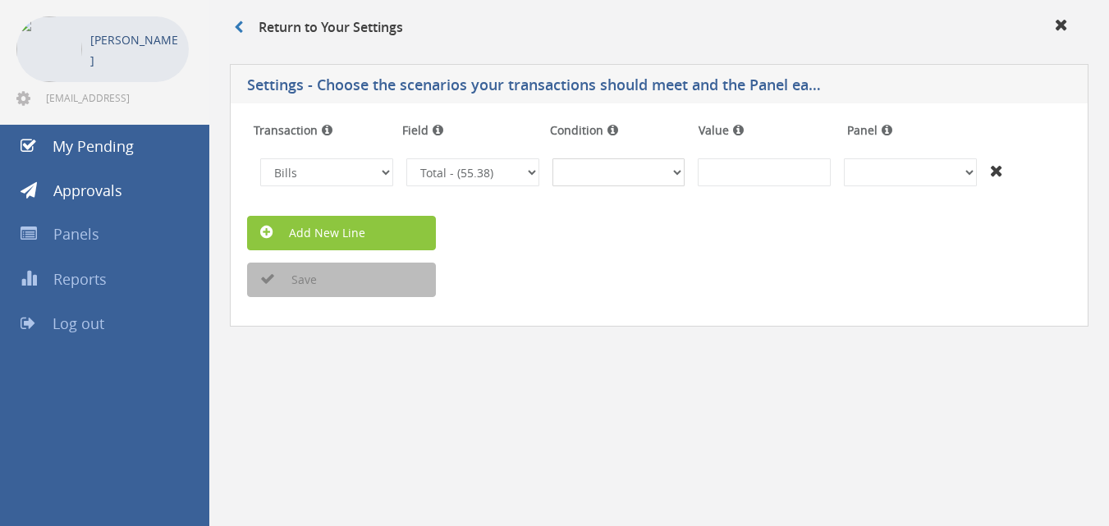
select select "number:1"
click at [553, 158] on select "(Text) Contains (Text) Does not contain (Text) Exactly matches (Text) Does not …" at bounding box center [619, 172] width 133 height 28
click at [769, 169] on input at bounding box center [764, 172] width 133 height 28
click at [915, 164] on select "+And" at bounding box center [910, 172] width 133 height 28
select select "number:0"
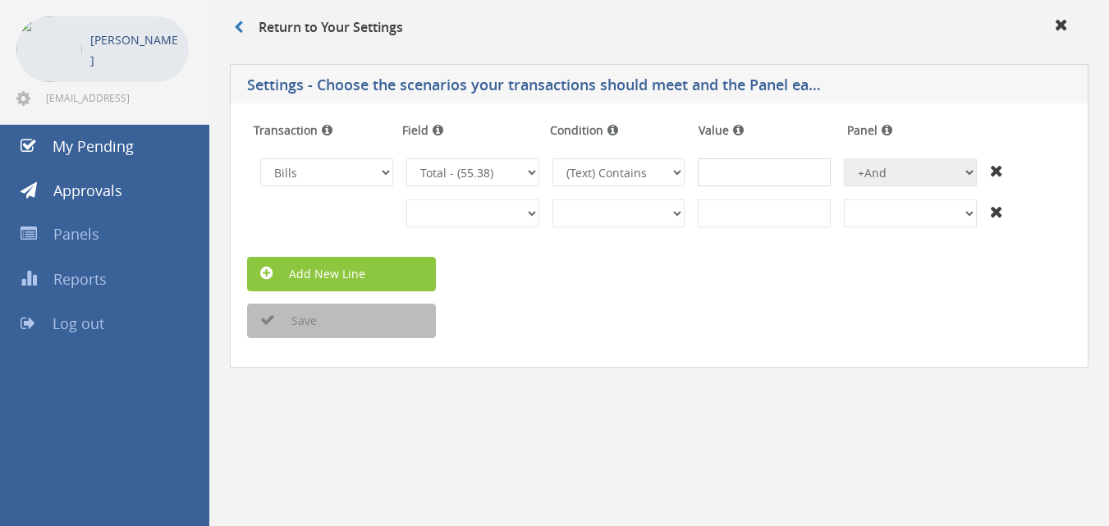
click at [801, 180] on input at bounding box center [764, 172] width 133 height 28
type input "10000"
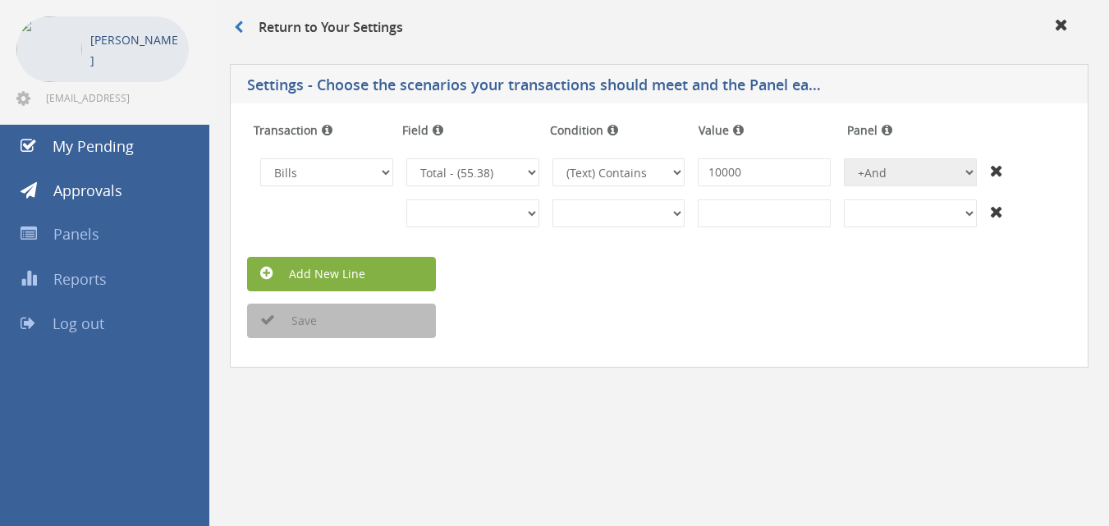
click at [351, 276] on link "Add New Line" at bounding box center [341, 274] width 189 height 34
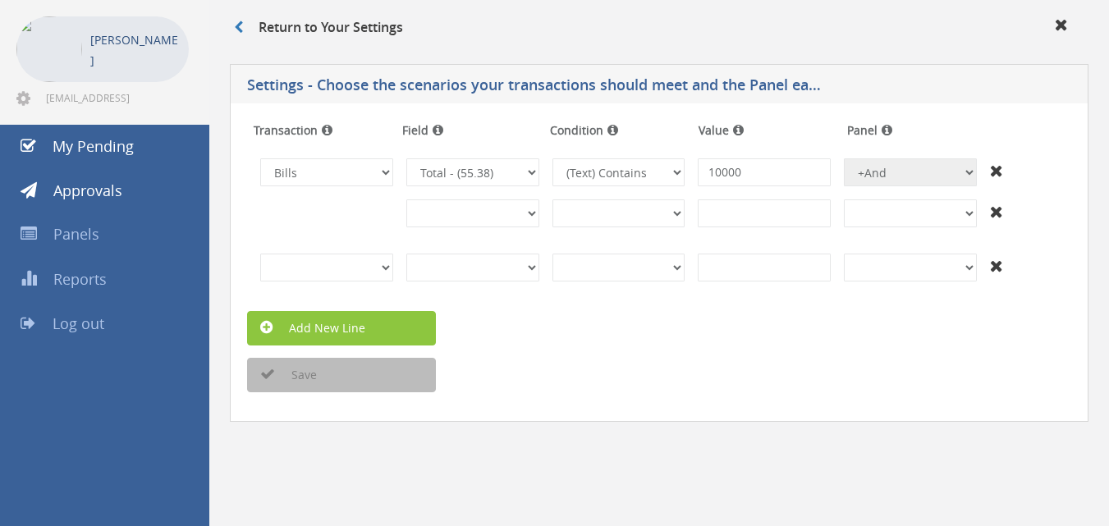
click at [290, 348] on form "Transaction Field Condition Value Panel Invoices Bills Credit Notes Purchase Or…" at bounding box center [659, 254] width 824 height 277
